Goal: Information Seeking & Learning: Learn about a topic

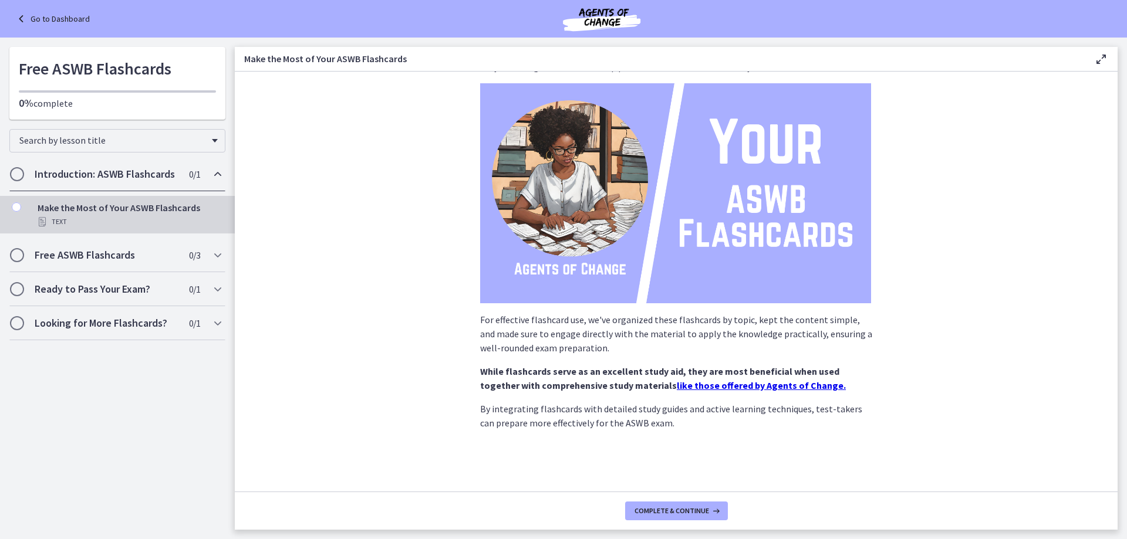
scroll to position [77, 0]
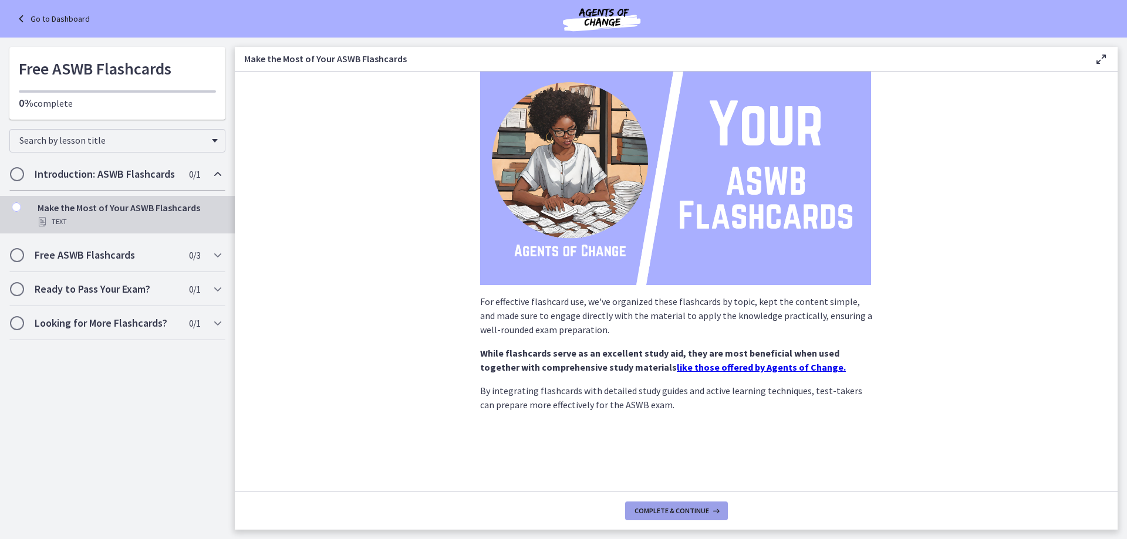
click at [658, 502] on button "Complete & continue" at bounding box center [676, 511] width 103 height 19
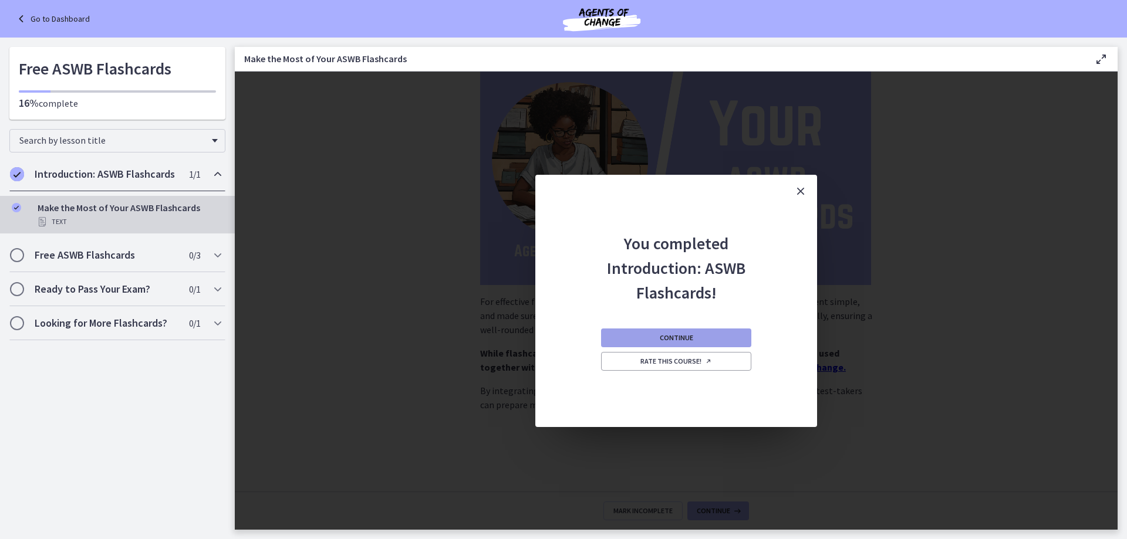
click at [717, 337] on button "Continue" at bounding box center [676, 338] width 150 height 19
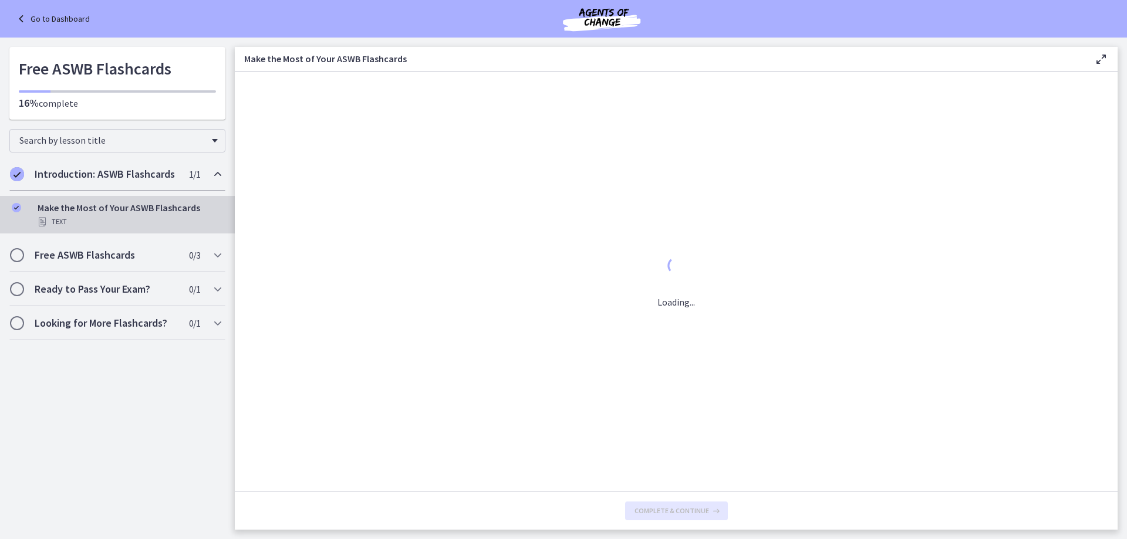
scroll to position [0, 0]
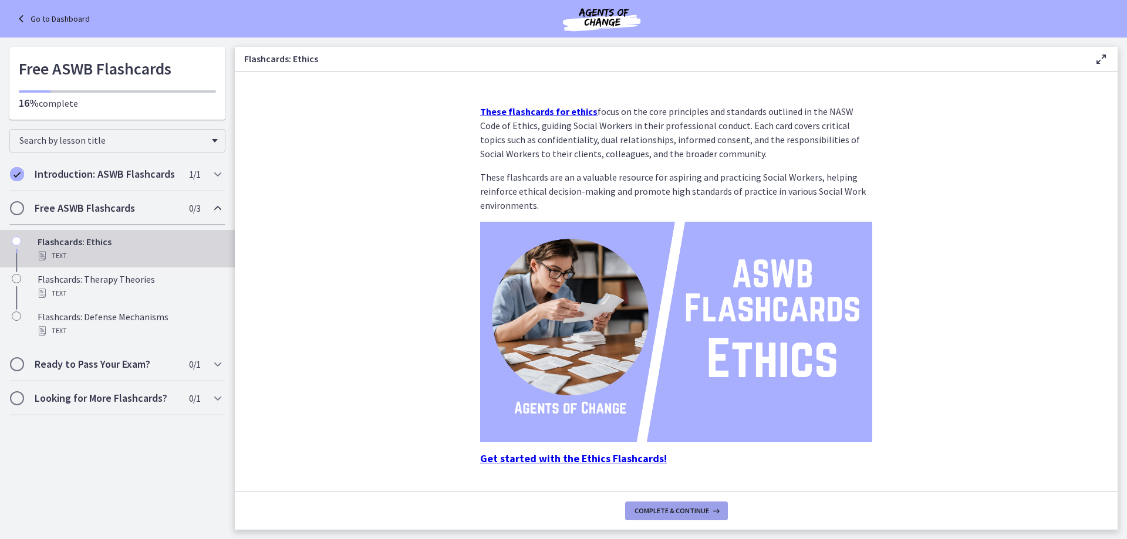
click at [685, 510] on span "Complete & continue" at bounding box center [672, 511] width 75 height 9
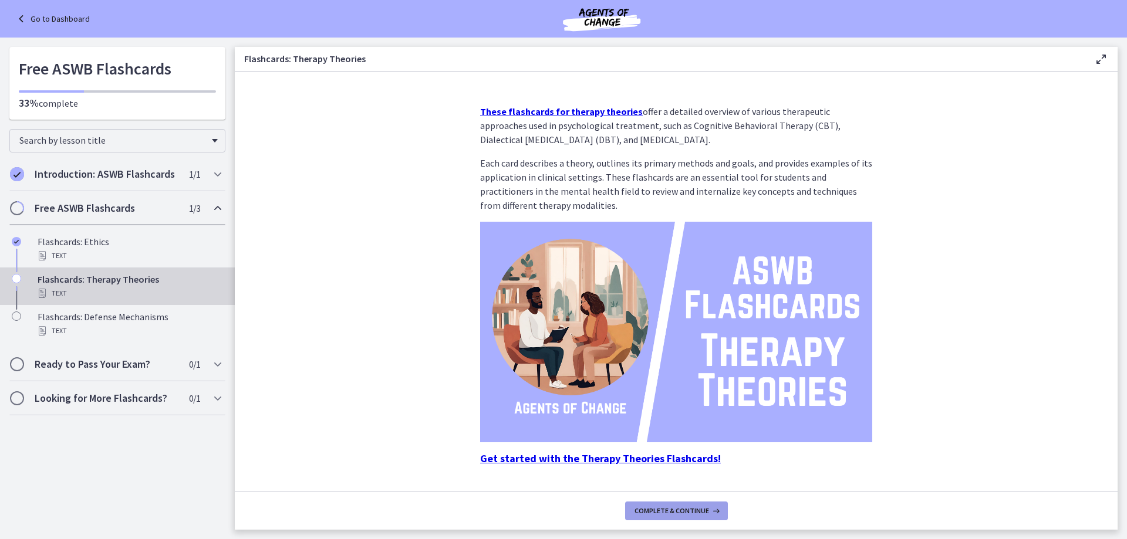
click at [673, 511] on span "Complete & continue" at bounding box center [672, 511] width 75 height 9
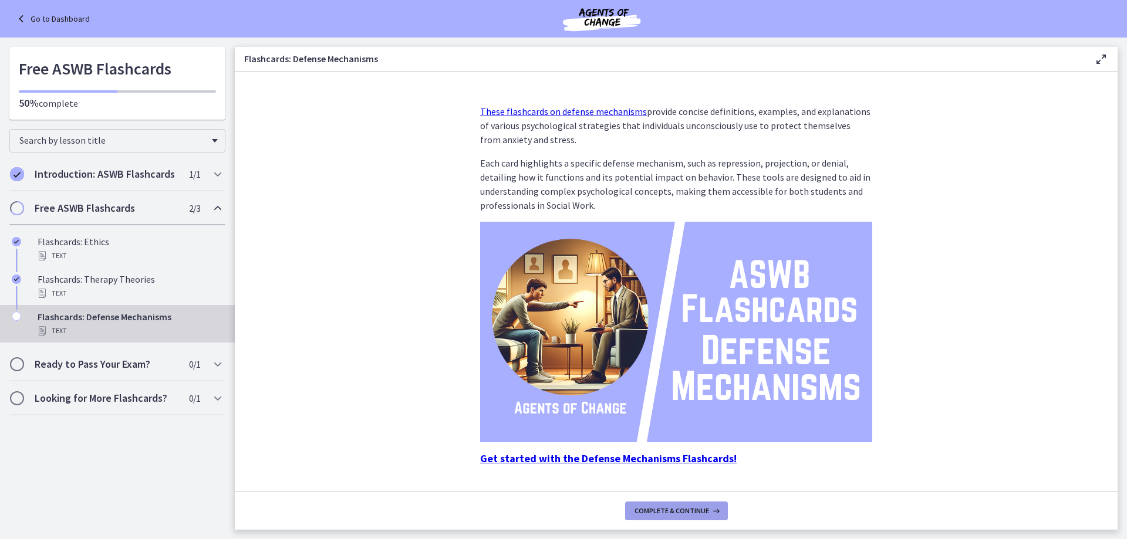
click at [673, 511] on span "Complete & continue" at bounding box center [672, 511] width 75 height 9
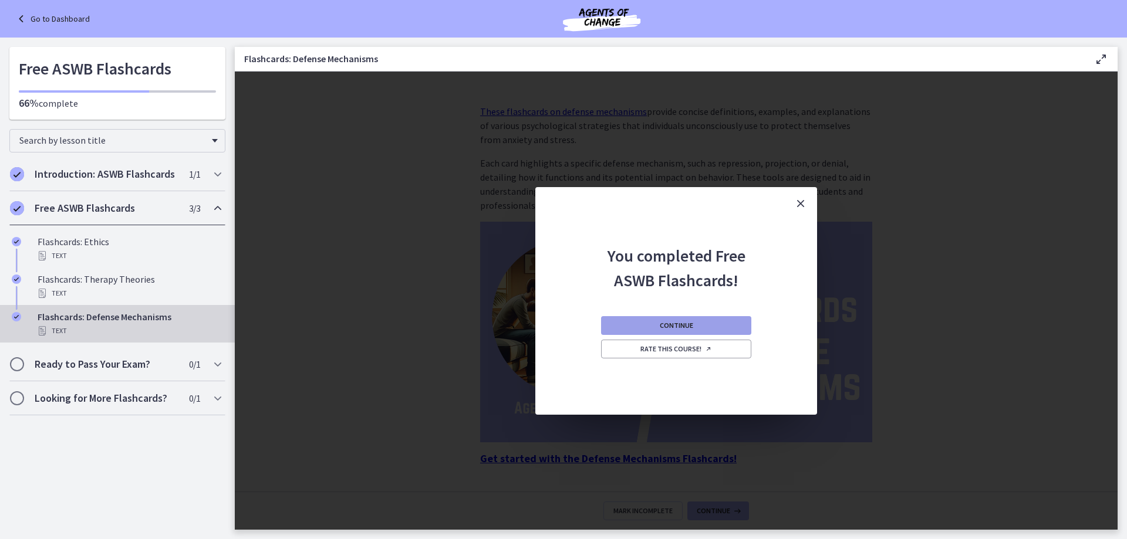
click at [713, 320] on button "Continue" at bounding box center [676, 325] width 150 height 19
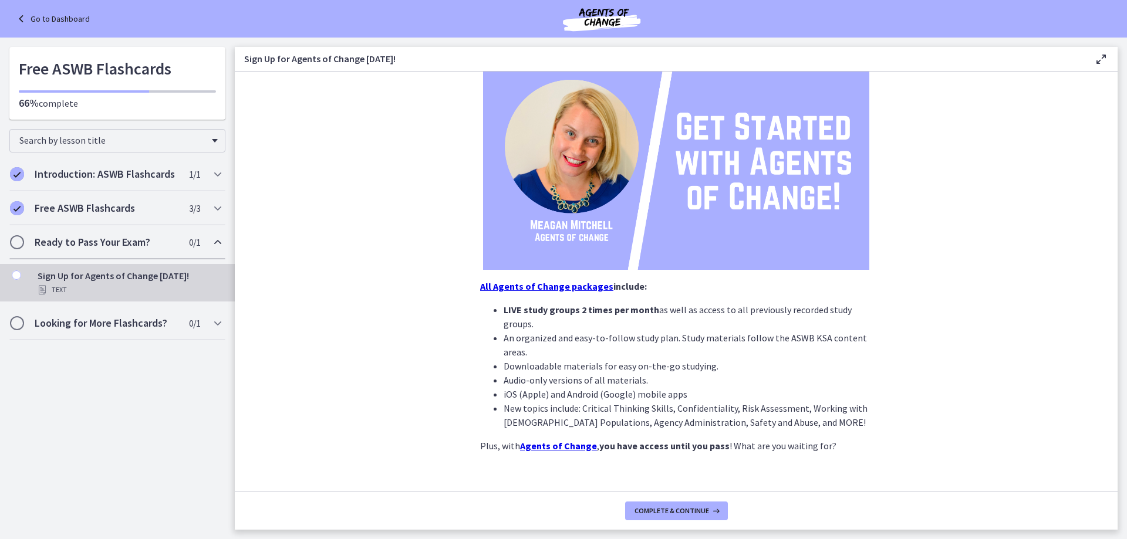
scroll to position [155, 0]
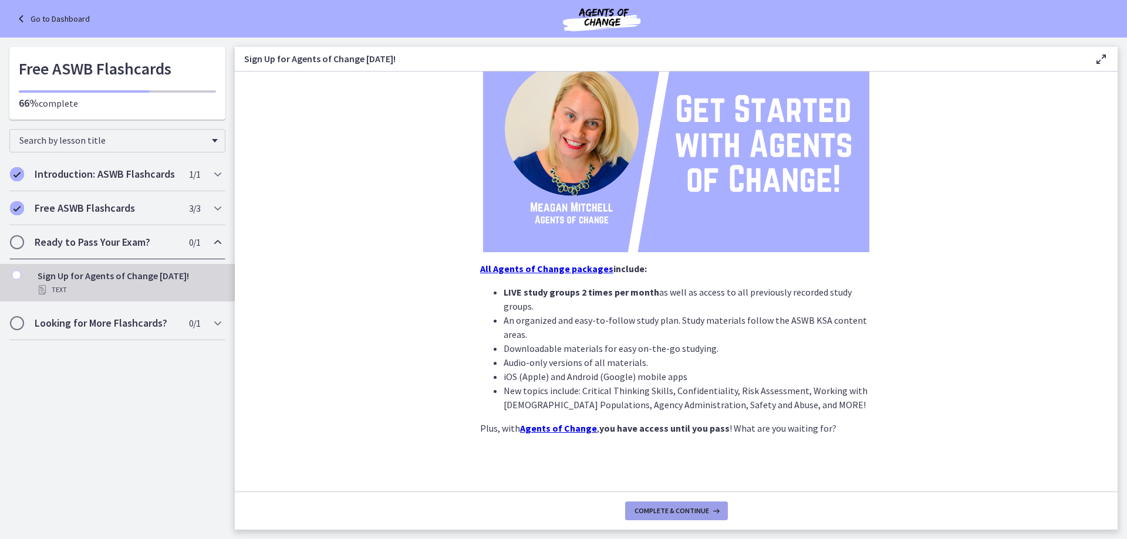
click at [695, 505] on button "Complete & continue" at bounding box center [676, 511] width 103 height 19
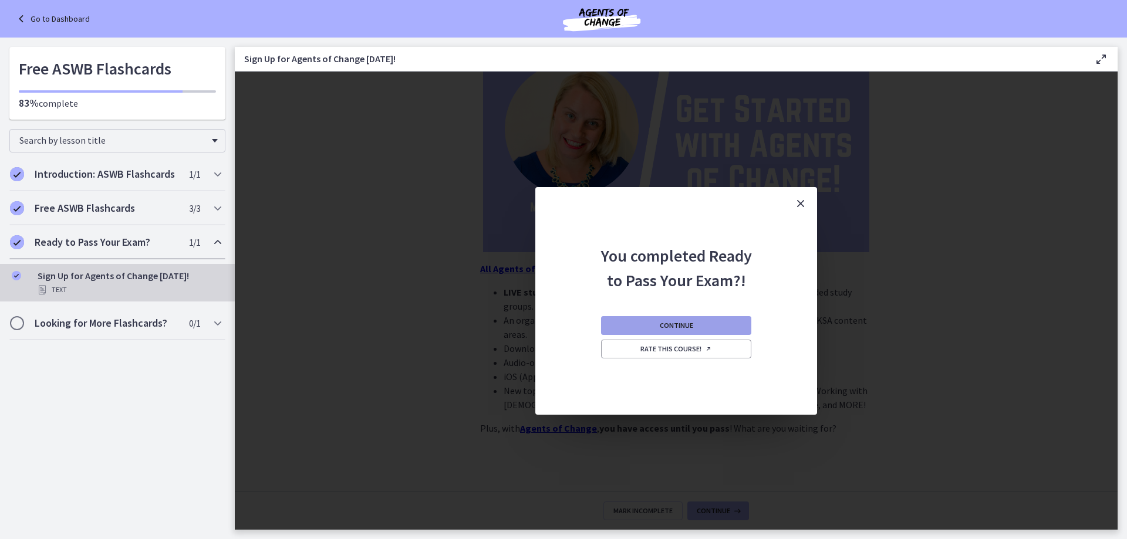
click at [680, 325] on span "Continue" at bounding box center [676, 325] width 33 height 9
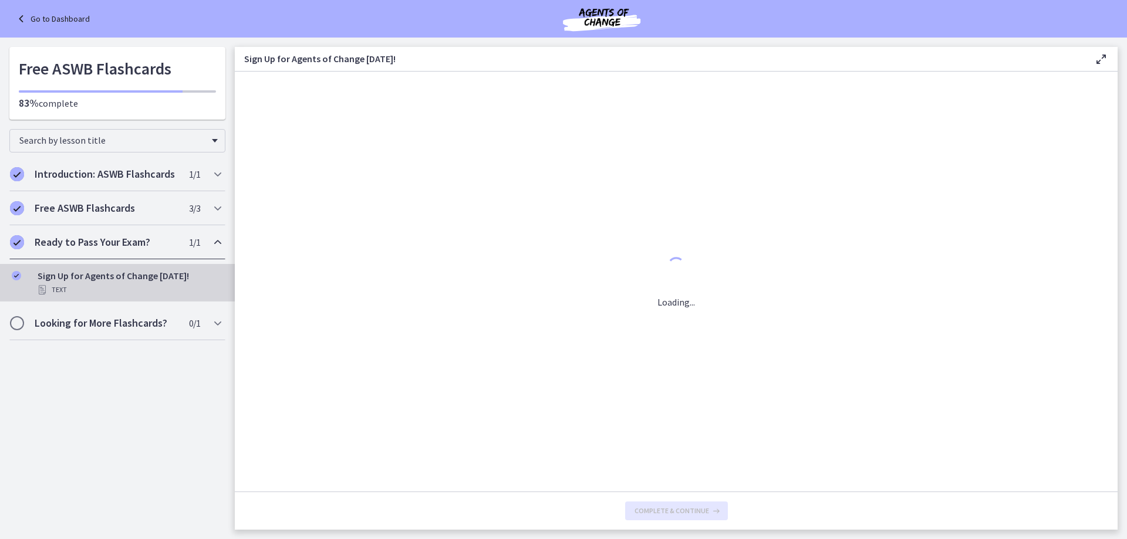
scroll to position [0, 0]
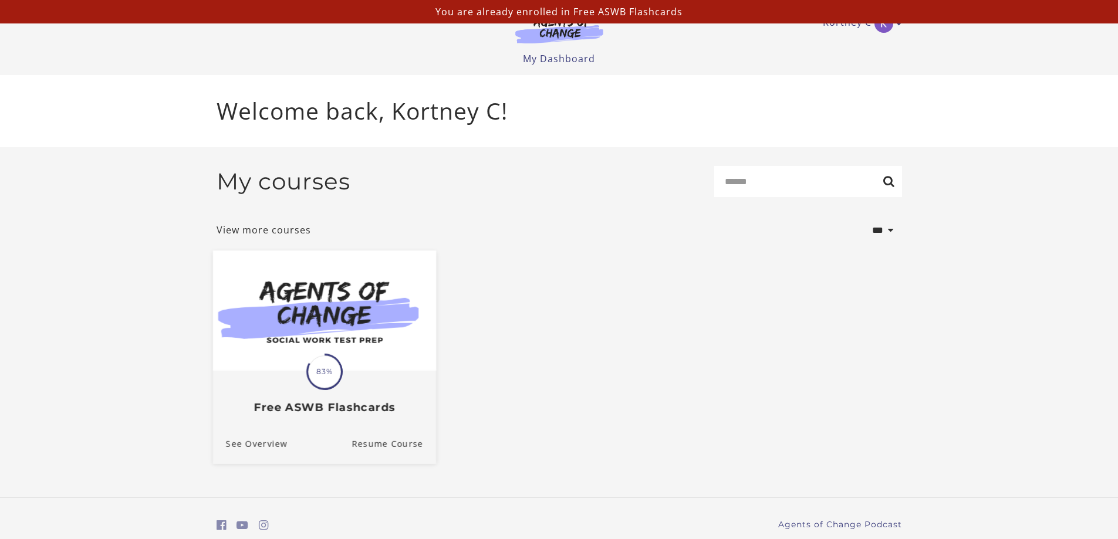
click at [329, 320] on img at bounding box center [323, 311] width 223 height 120
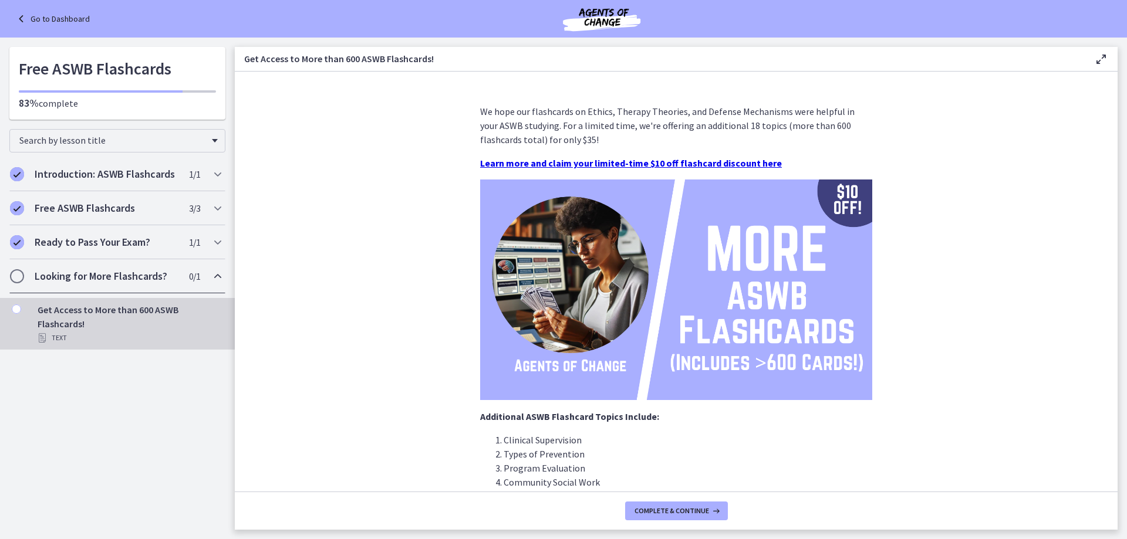
click at [120, 268] on div "Looking for More Flashcards? 0 / 1 Completed" at bounding box center [117, 276] width 216 height 34
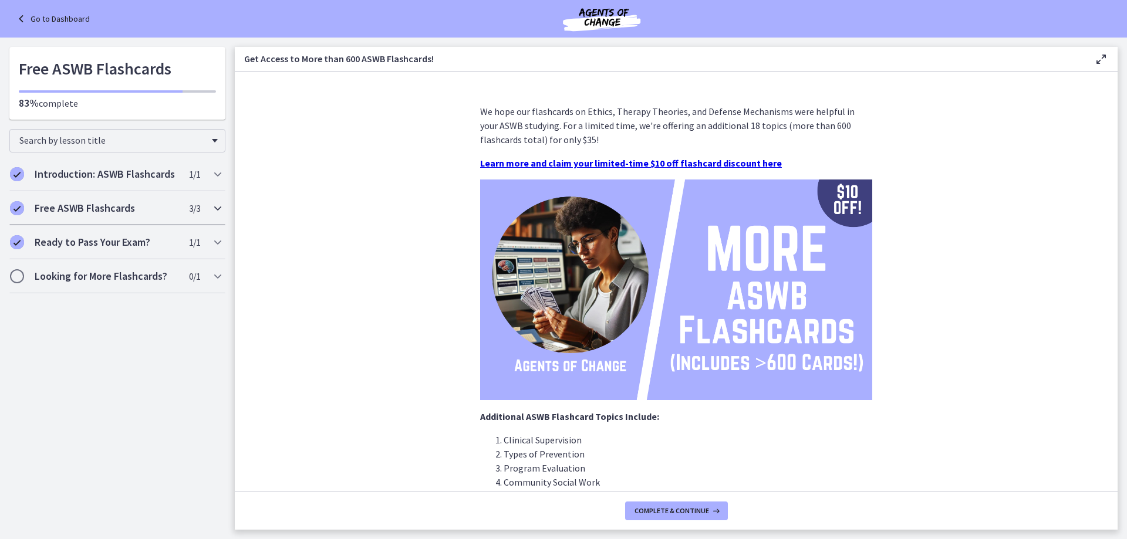
click at [186, 210] on div "Free ASWB Flashcards 3 / 3 Completed" at bounding box center [117, 208] width 216 height 34
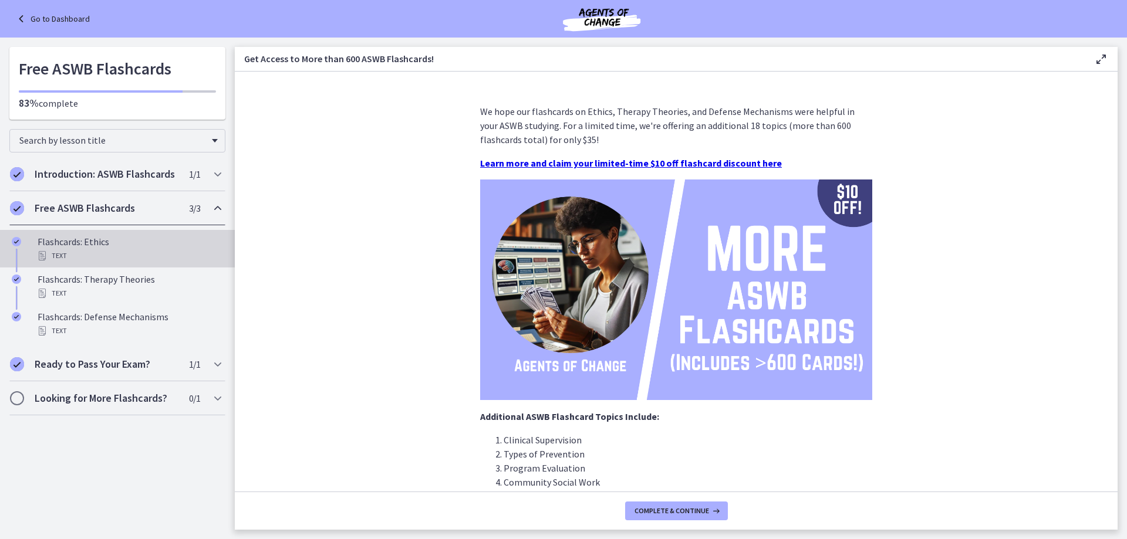
click at [108, 242] on div "Flashcards: Ethics Text" at bounding box center [129, 249] width 183 height 28
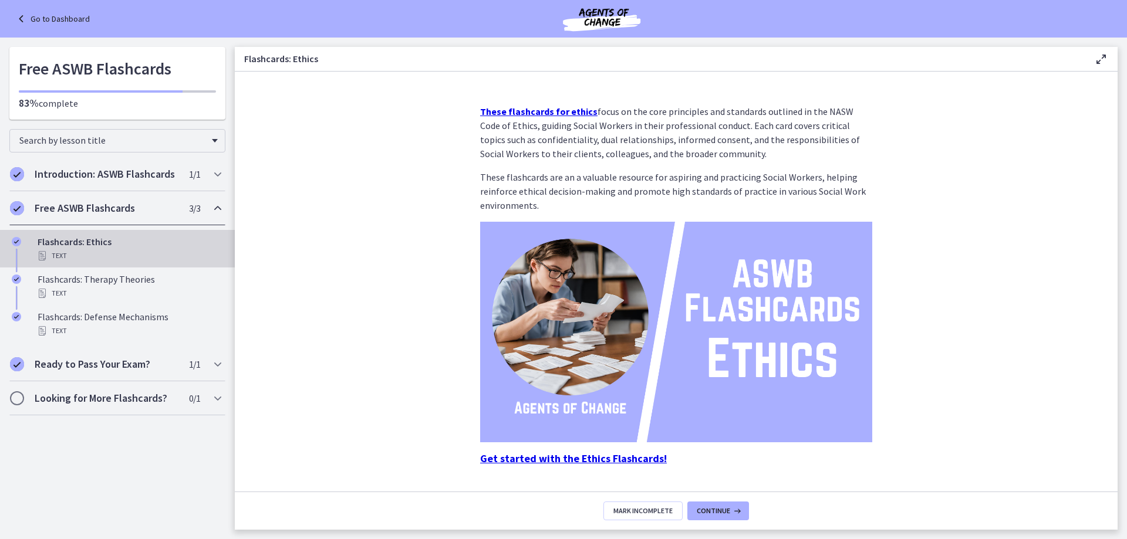
scroll to position [31, 0]
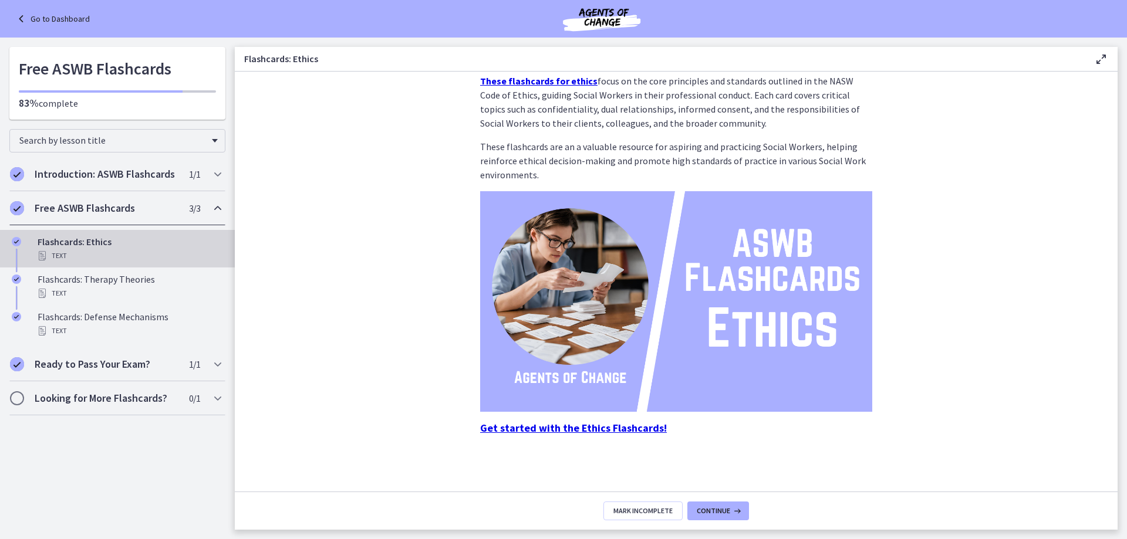
click at [588, 427] on strong "Get started with the Ethics Flashcards!" at bounding box center [573, 428] width 187 height 14
click at [583, 430] on strong "Get started with the Ethics Flashcards!" at bounding box center [573, 428] width 187 height 14
